Goal: Task Accomplishment & Management: Manage account settings

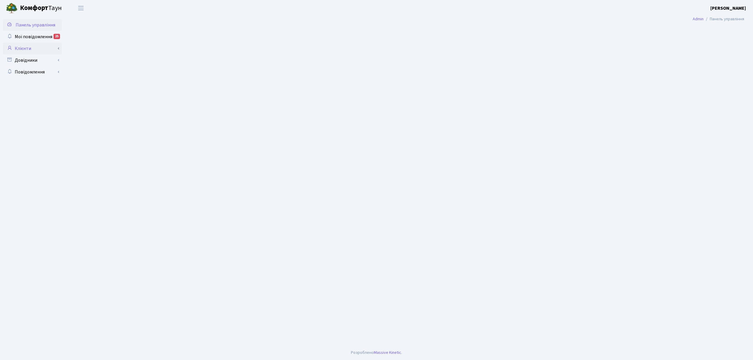
click at [41, 51] on link "Клієнти" at bounding box center [32, 49] width 59 height 12
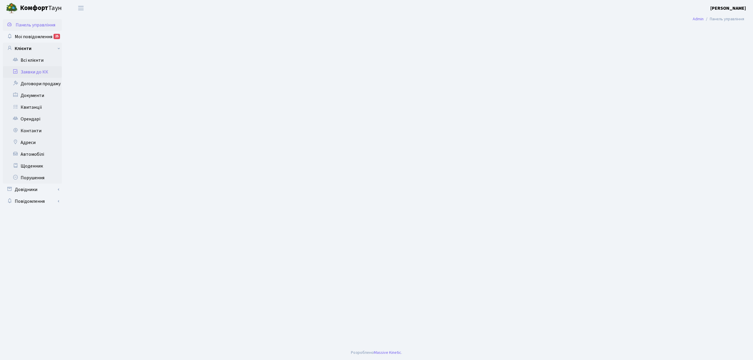
click at [44, 72] on link "Заявки до КК" at bounding box center [32, 72] width 59 height 12
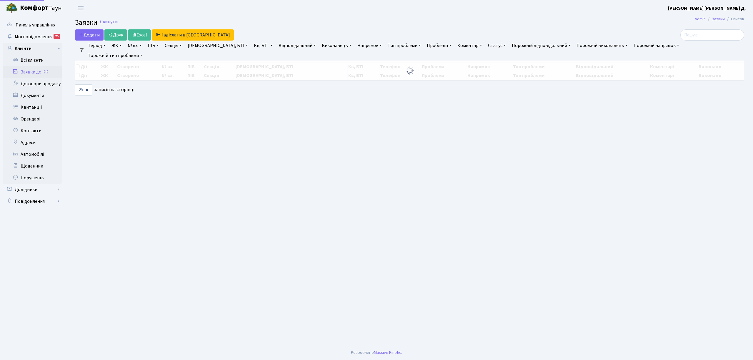
select select "25"
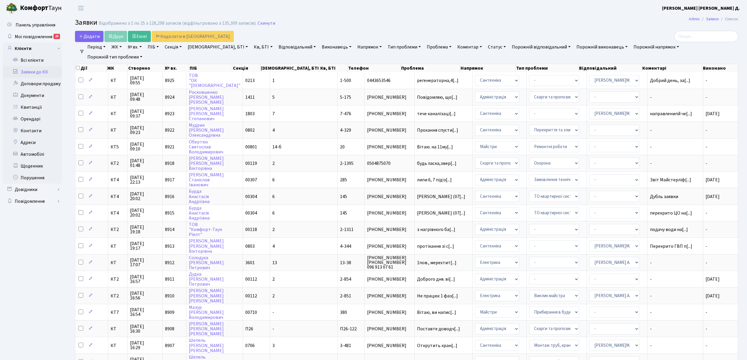
click at [134, 46] on link "№ вх." at bounding box center [134, 47] width 19 height 10
click at [139, 59] on input "text" at bounding box center [143, 58] width 34 height 11
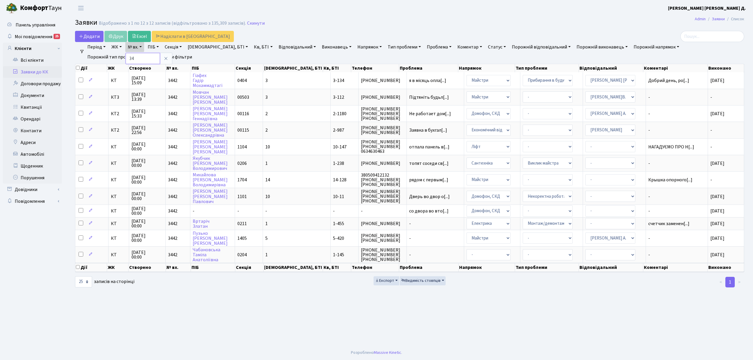
type input "3"
type input "4328"
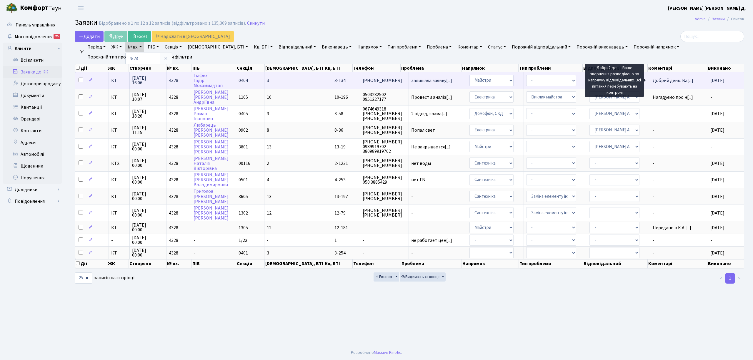
click at [664, 80] on span "Добрий день. Ва[...]" at bounding box center [672, 80] width 41 height 6
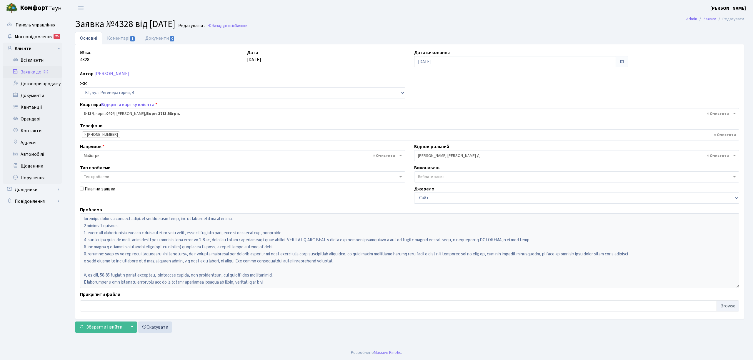
select select "943"
click at [113, 33] on link "Коментарі 1" at bounding box center [121, 38] width 38 height 12
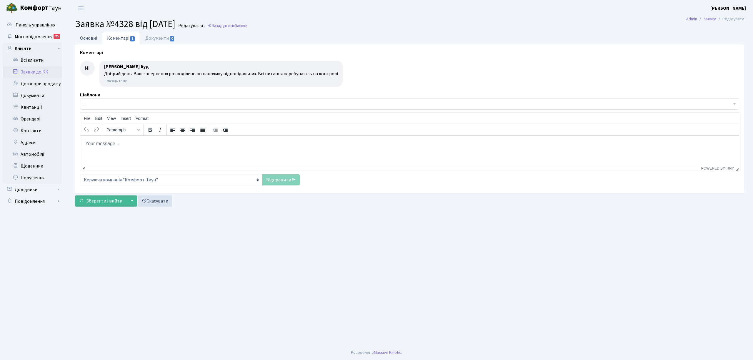
click at [92, 37] on link "Основні" at bounding box center [88, 38] width 27 height 12
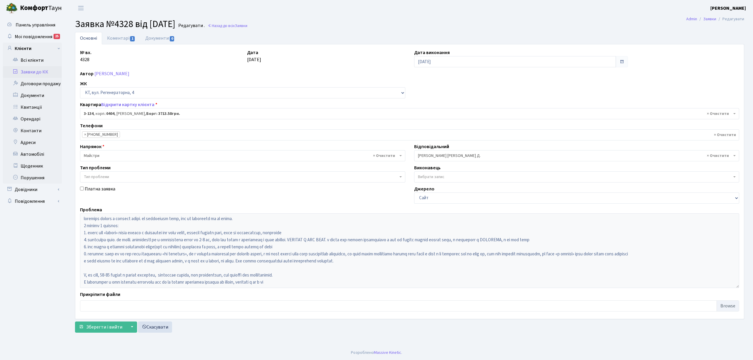
click at [33, 72] on link "Заявки до КК" at bounding box center [32, 72] width 59 height 12
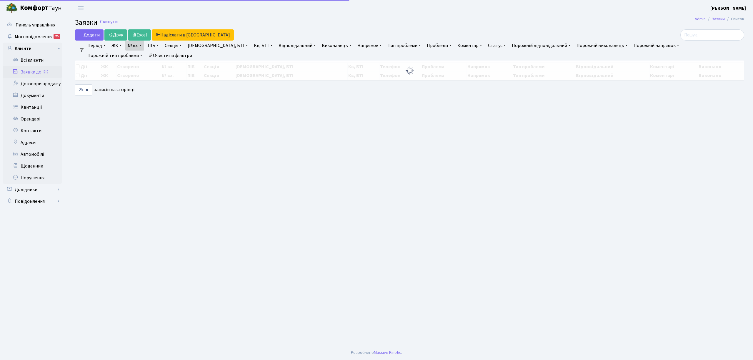
select select "25"
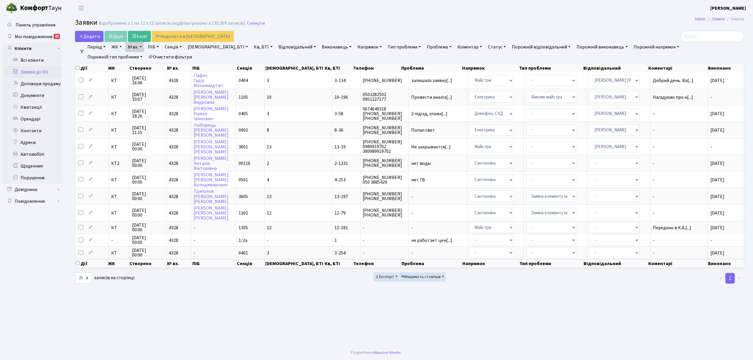
click at [140, 50] on link "№ вх." at bounding box center [134, 47] width 19 height 10
drag, startPoint x: 145, startPoint y: 57, endPoint x: 109, endPoint y: 60, distance: 36.3
click at [109, 60] on ul "Період [DATE] - [DATE] ЖК КТ, вул. Регенераторна, 4 КТ2, просп. Соборності, 17 …" at bounding box center [411, 52] width 655 height 20
click at [134, 50] on link "№ вх." at bounding box center [134, 47] width 19 height 10
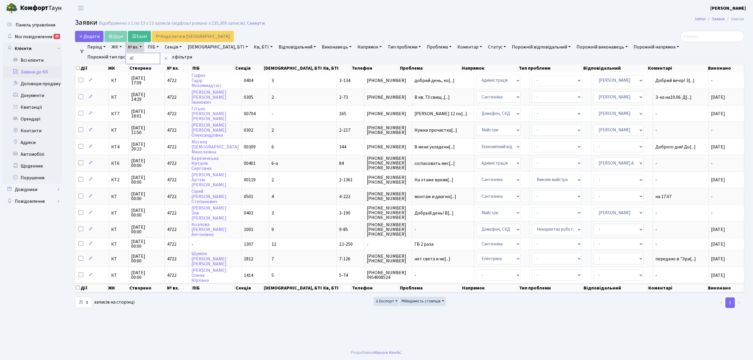
type input "4"
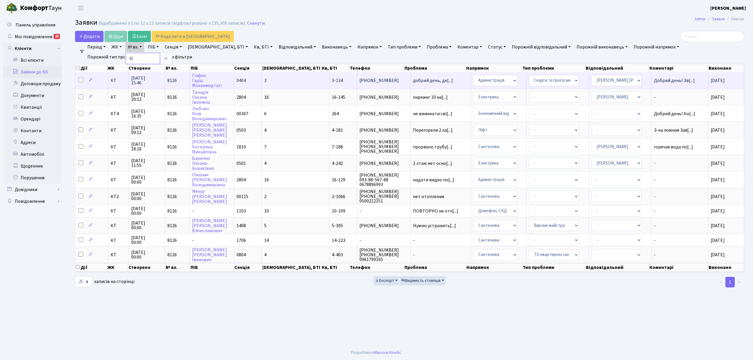
type input "8"
